Goal: Task Accomplishment & Management: Manage account settings

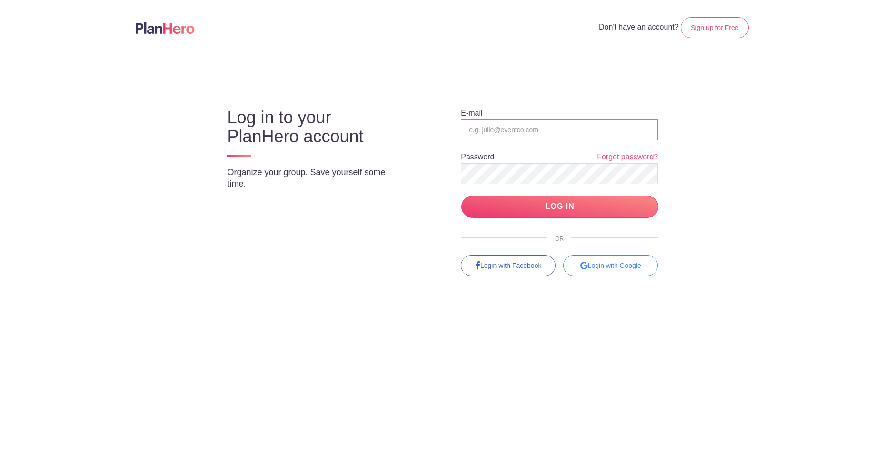
type input "[EMAIL_ADDRESS][DOMAIN_NAME]"
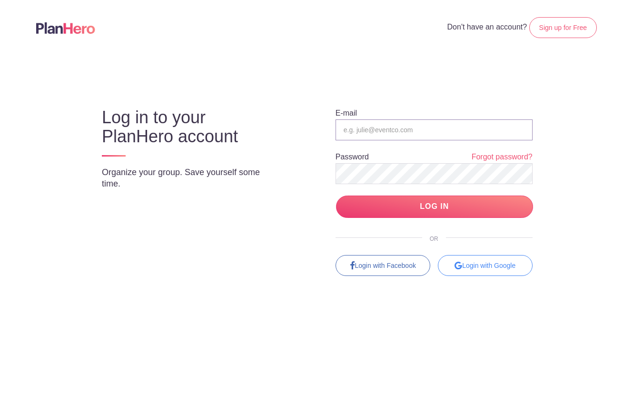
type input "coordinator@aysmusic.org"
click at [552, 26] on link "Sign up for Free" at bounding box center [563, 27] width 68 height 21
type input "[EMAIL_ADDRESS][DOMAIN_NAME]"
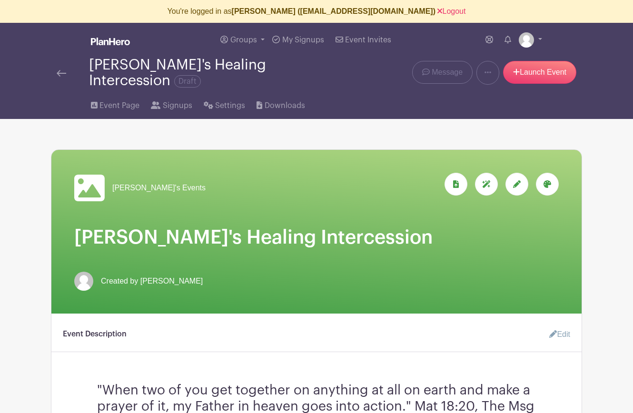
click at [58, 70] on img at bounding box center [62, 73] width 10 height 7
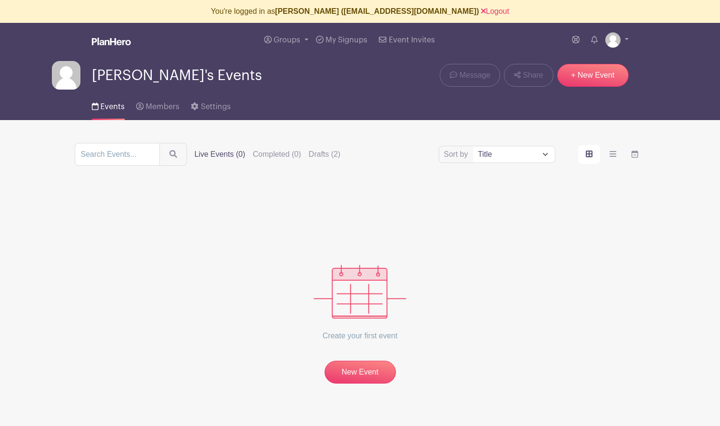
click at [447, 18] on div "You're logged in as [PERSON_NAME] ([EMAIL_ADDRESS][DOMAIN_NAME]) Logout" at bounding box center [360, 11] width 720 height 23
click at [481, 12] on link "Logout" at bounding box center [495, 11] width 28 height 8
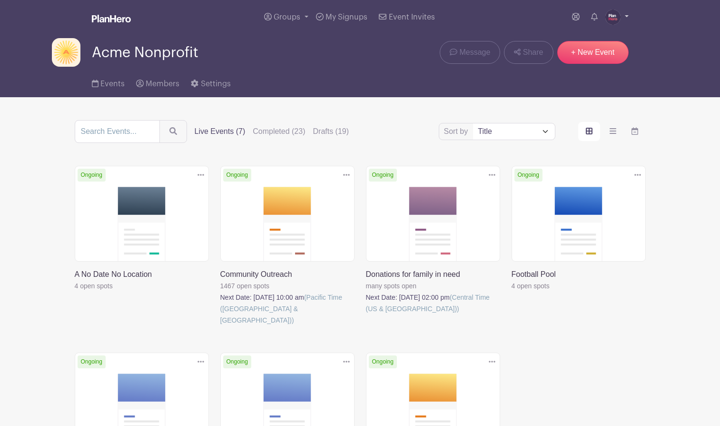
click at [613, 16] on img at bounding box center [613, 17] width 15 height 15
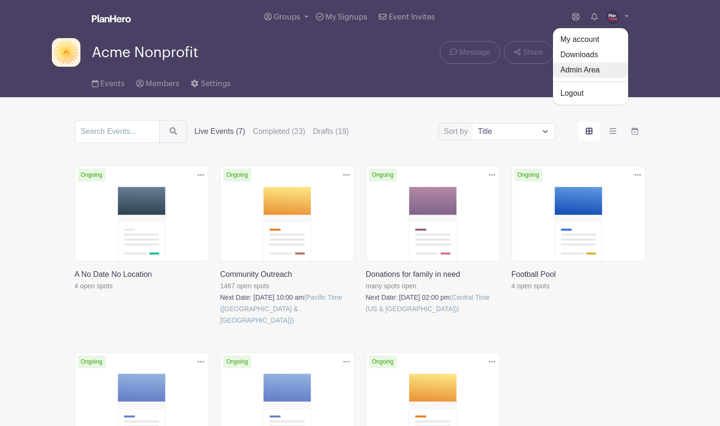
click at [599, 72] on link "Admin Area" at bounding box center [590, 69] width 75 height 15
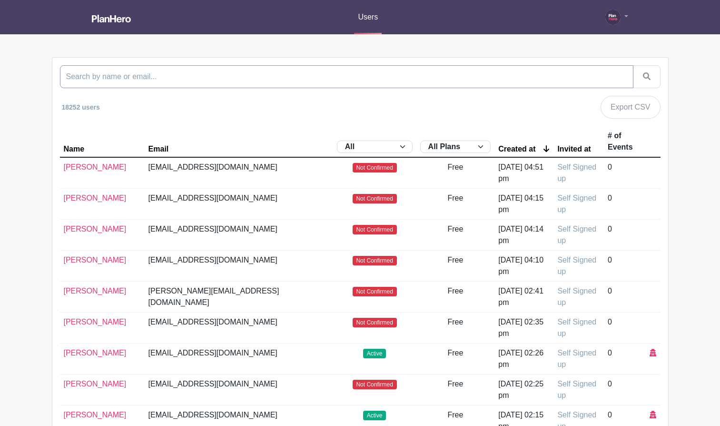
click at [390, 74] on input "search" at bounding box center [347, 76] width 574 height 23
type input "swan"
click at [633, 65] on button "submit" at bounding box center [647, 76] width 28 height 23
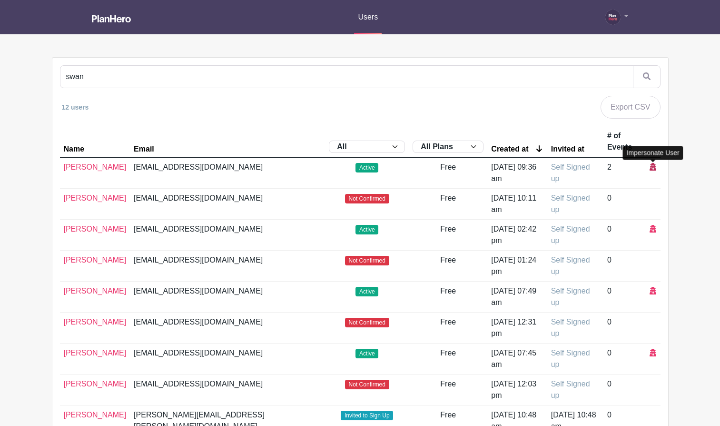
click at [633, 167] on icon at bounding box center [653, 167] width 7 height 8
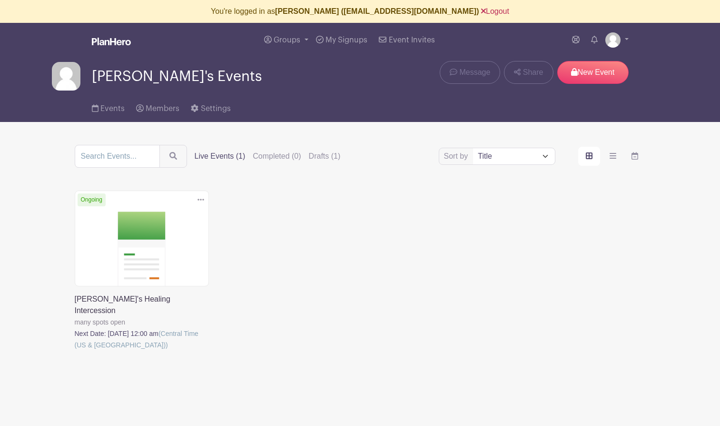
click at [481, 9] on link "Logout" at bounding box center [495, 11] width 28 height 8
